Goal: Find specific page/section: Find specific page/section

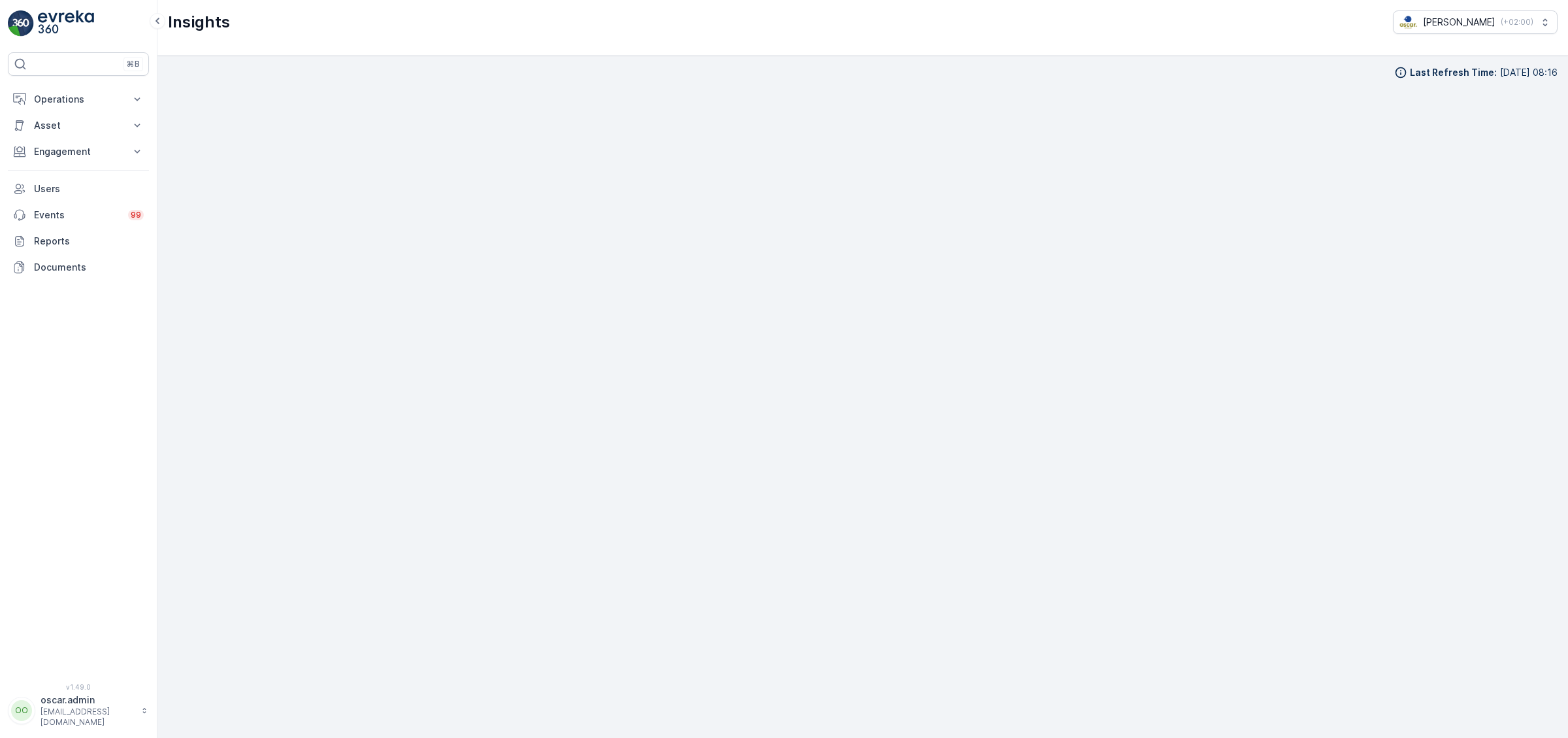
scroll to position [18, 0]
click at [58, 91] on button "Operations" at bounding box center [78, 99] width 141 height 26
click at [76, 155] on p "Routes & Tasks" at bounding box center [67, 157] width 67 height 13
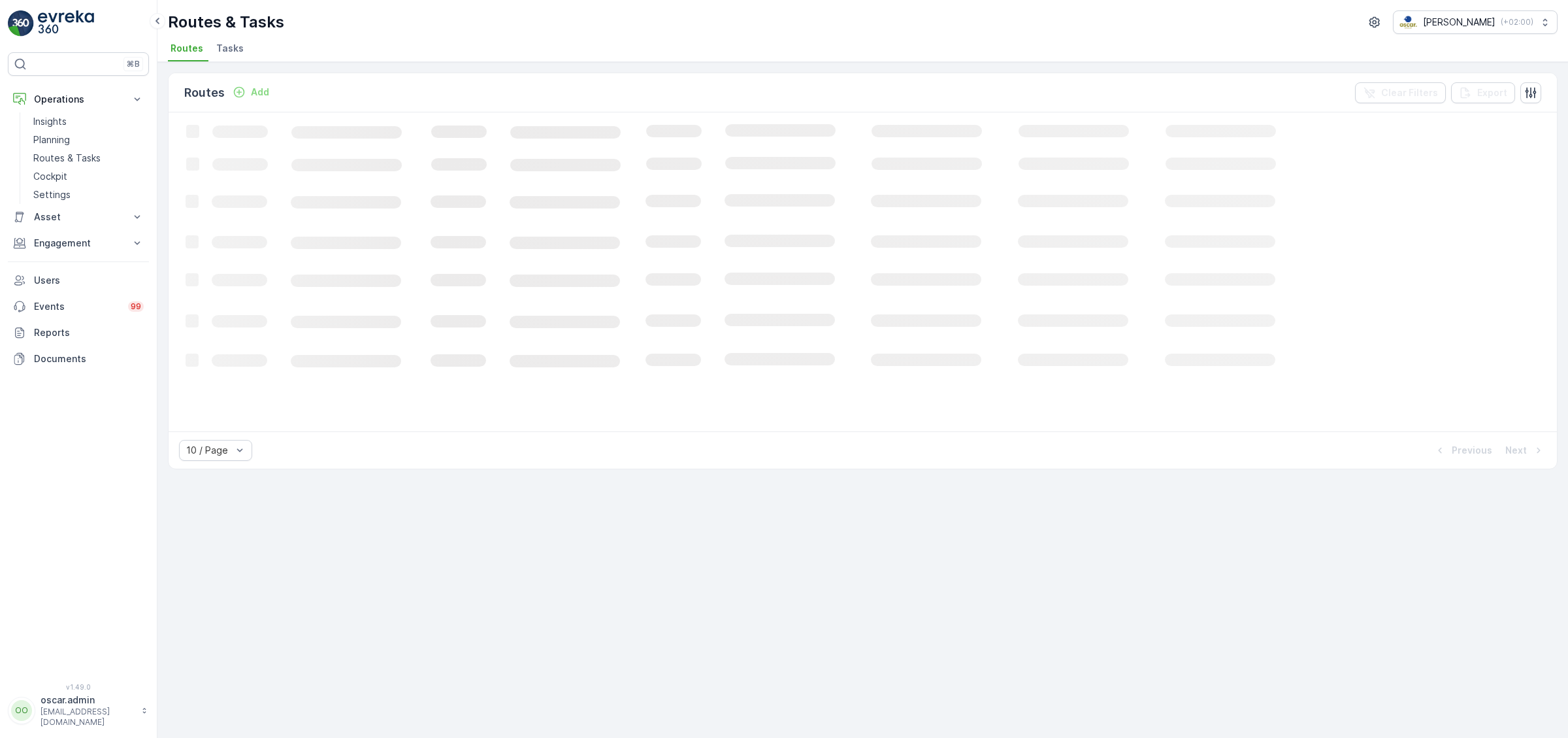
click at [233, 49] on span "Tasks" at bounding box center [230, 48] width 27 height 13
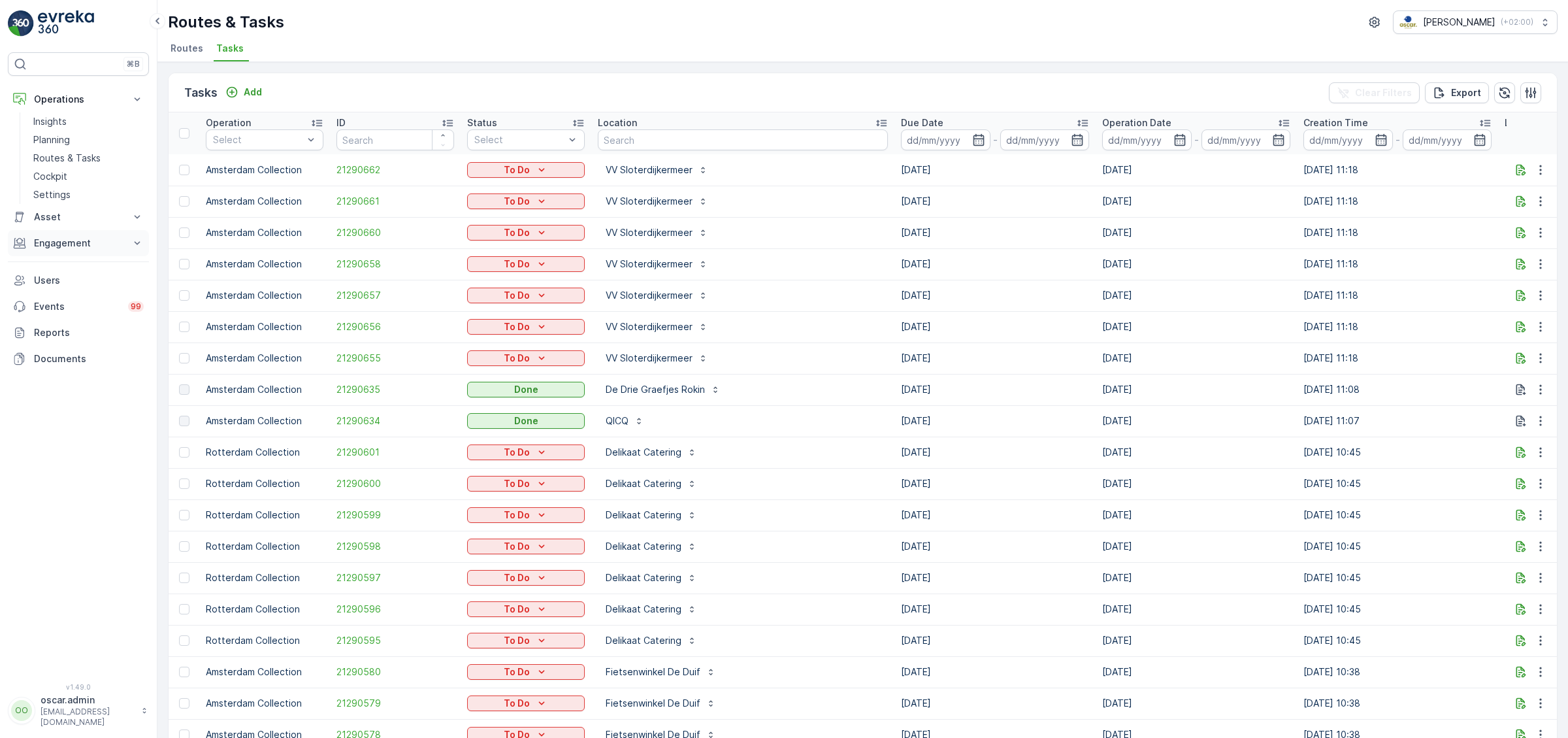
click at [57, 245] on p "Engagement" at bounding box center [78, 243] width 89 height 13
drag, startPoint x: 67, startPoint y: 272, endPoint x: 74, endPoint y: 267, distance: 8.6
click at [68, 271] on link "Insights" at bounding box center [89, 265] width 121 height 18
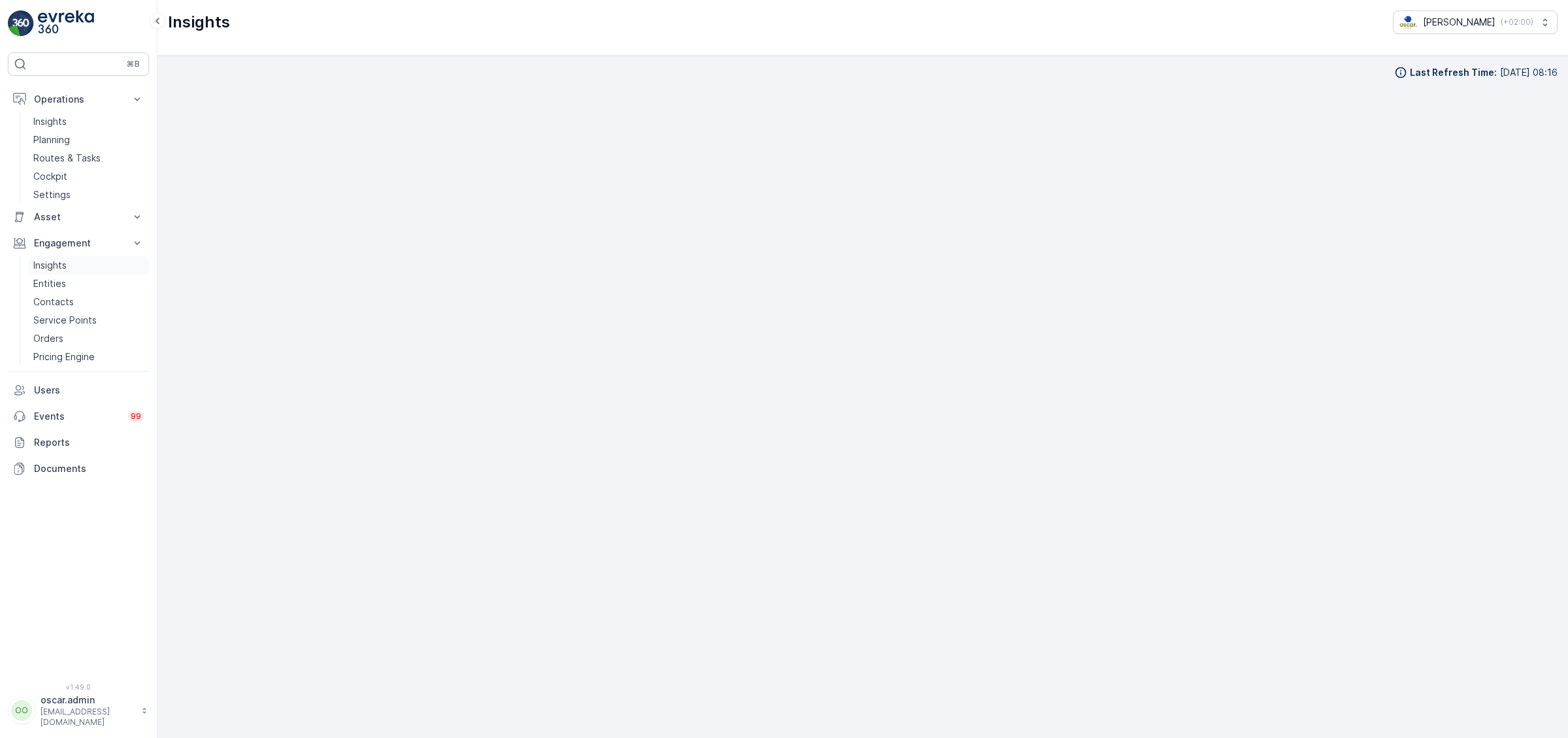
click at [43, 264] on p "Insights" at bounding box center [50, 265] width 34 height 13
